Goal: Find specific page/section: Find specific page/section

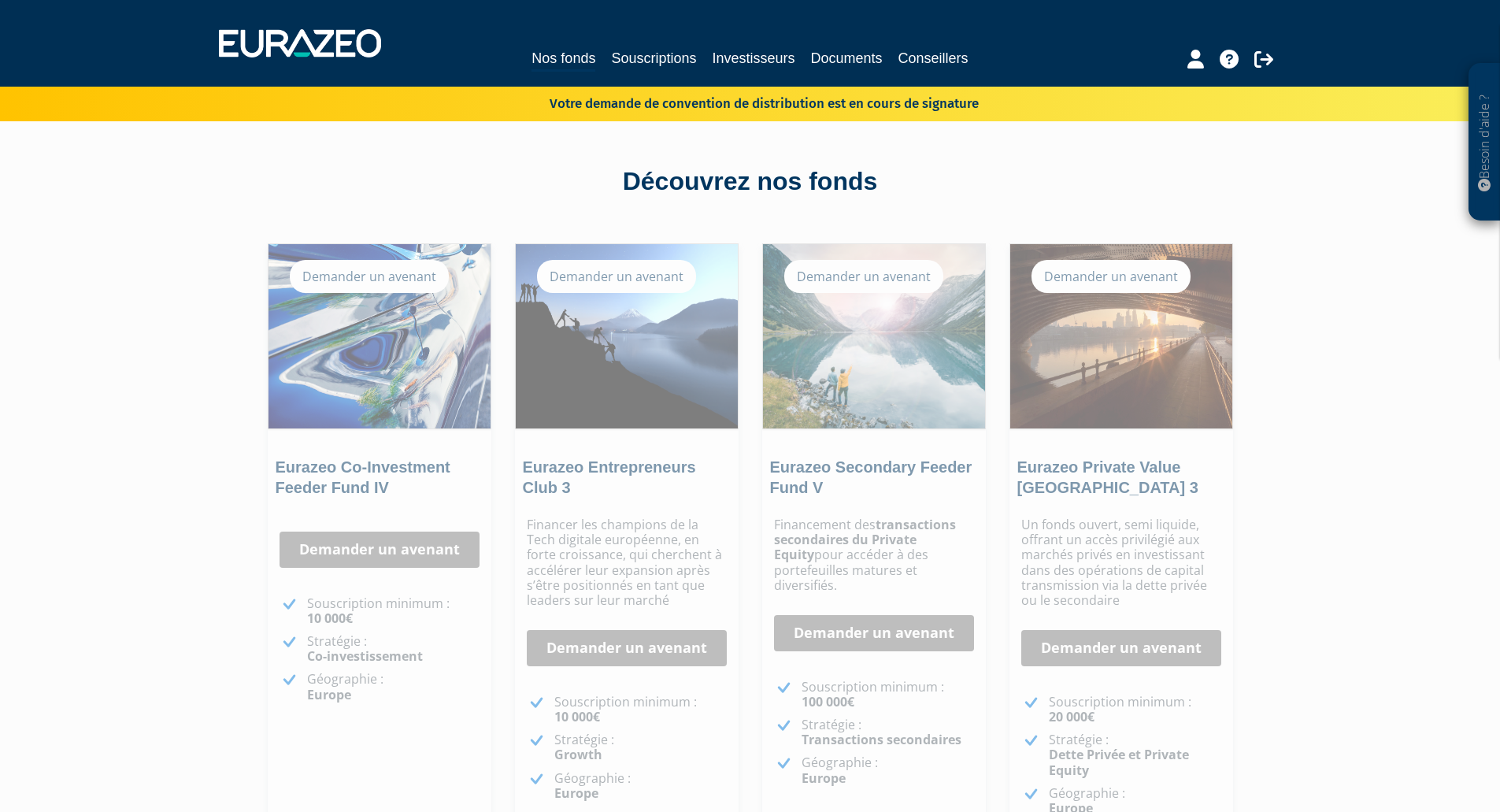
click at [953, 104] on p "Votre demande de convention de distribution est en cours de signature" at bounding box center [741, 102] width 475 height 23
click at [1192, 62] on icon at bounding box center [1195, 59] width 16 height 19
